Goal: Check status: Check status

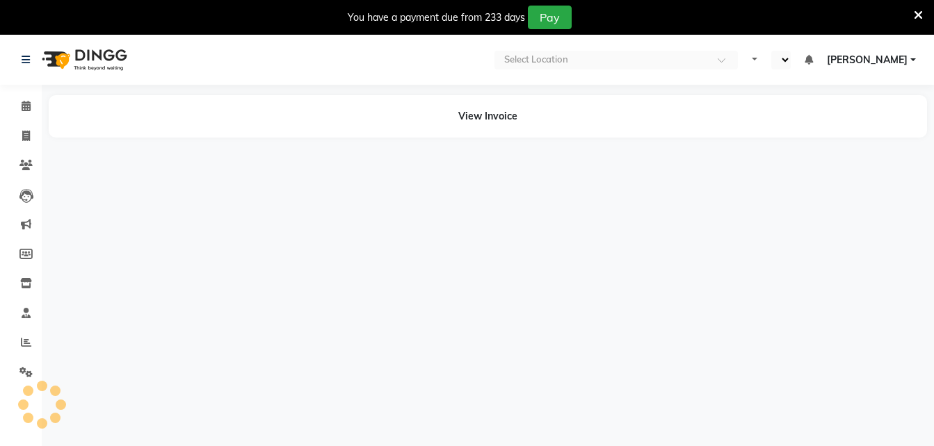
select select "en"
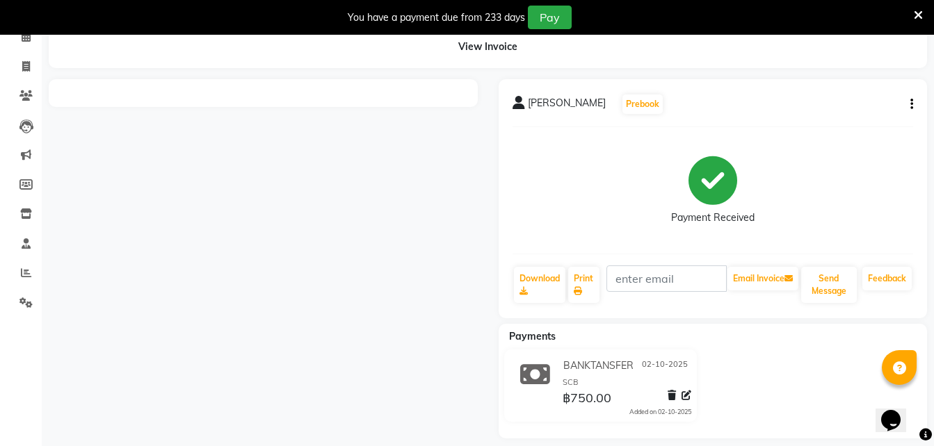
scroll to position [83, 0]
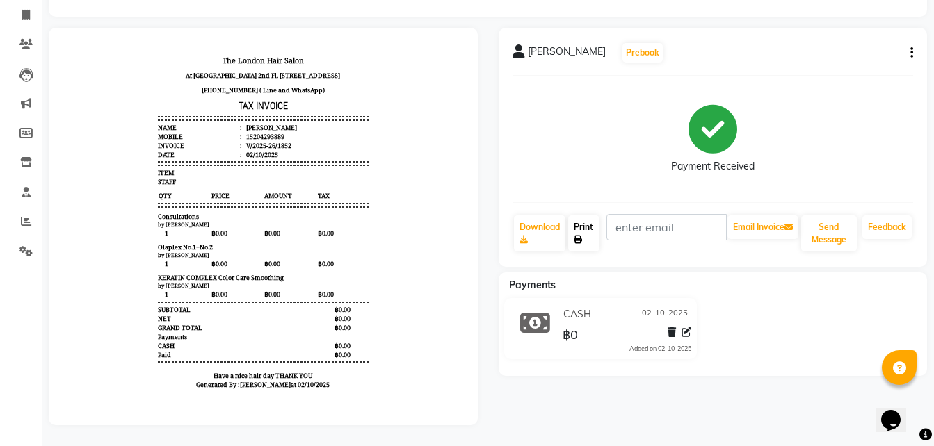
click at [577, 236] on icon at bounding box center [578, 240] width 8 height 8
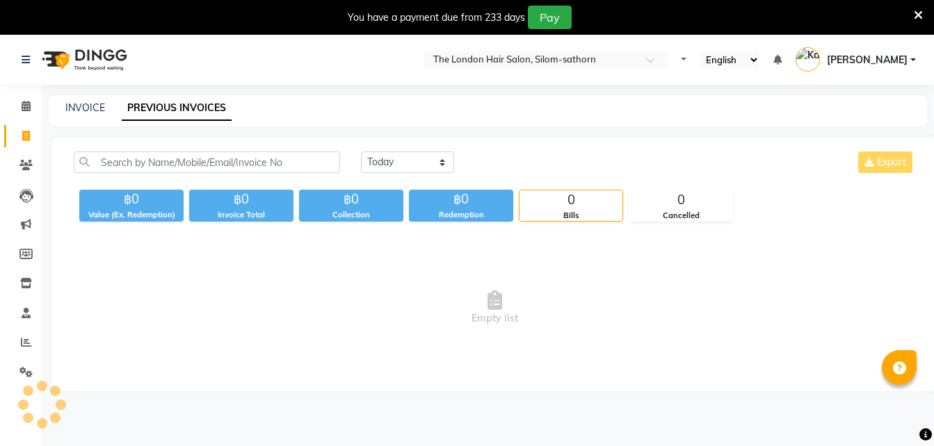
select select "en"
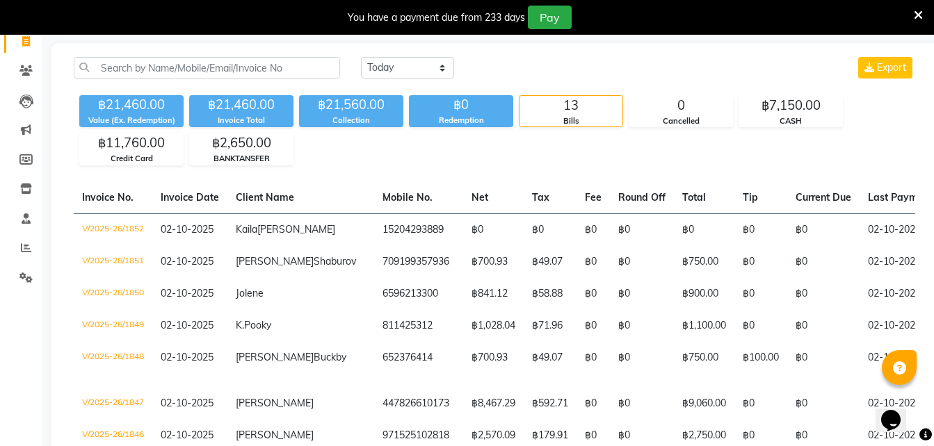
scroll to position [95, 0]
click at [919, 16] on icon at bounding box center [917, 15] width 9 height 13
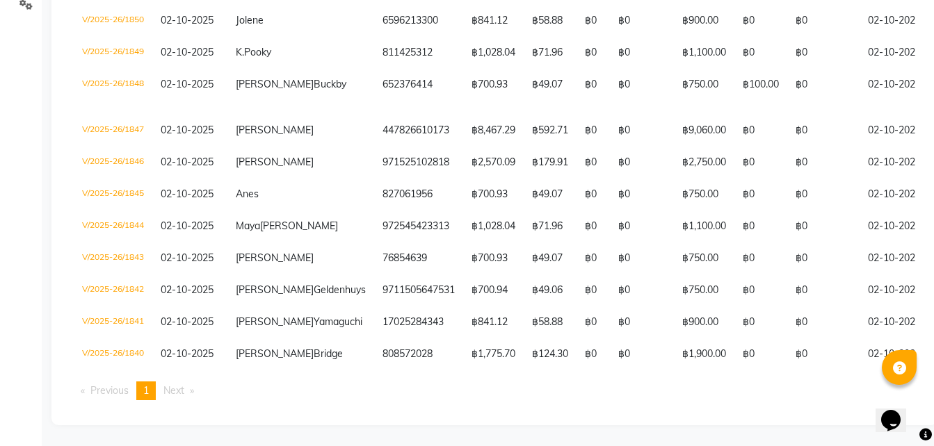
scroll to position [413, 0]
